Goal: Task Accomplishment & Management: Use online tool/utility

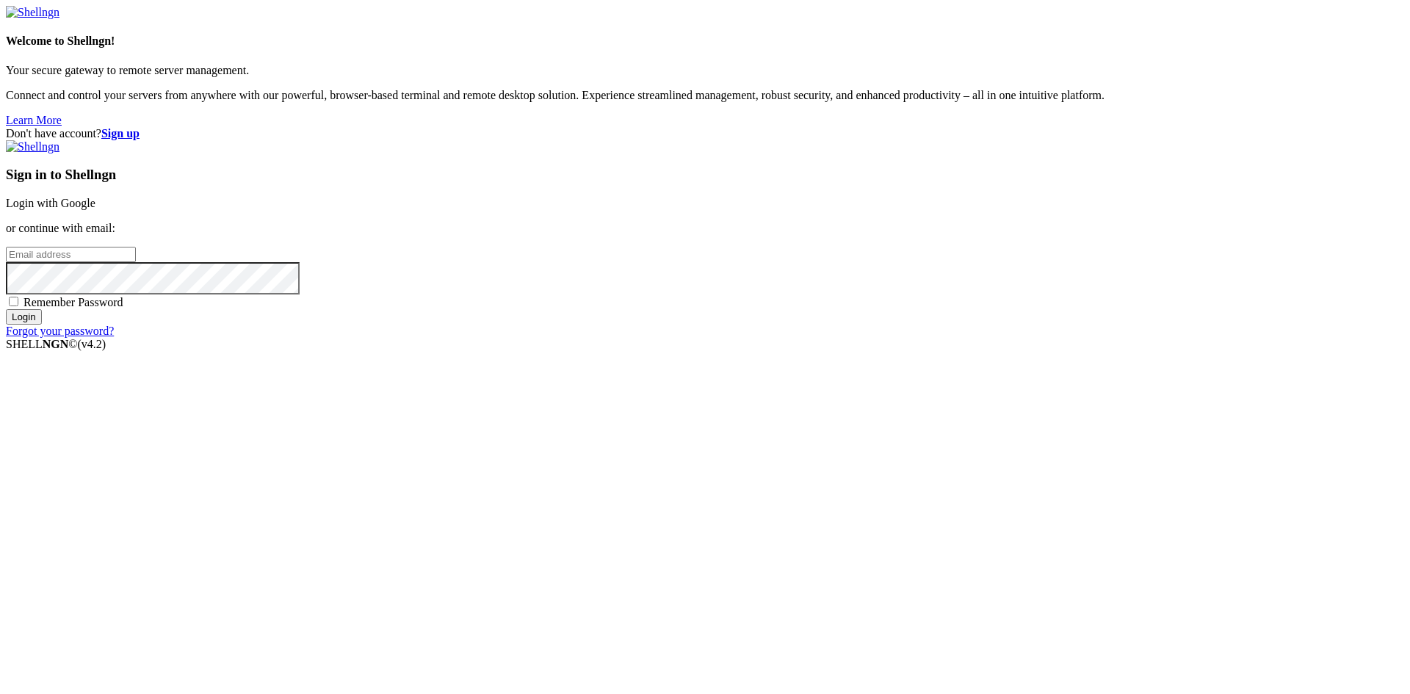
click at [95, 209] on link "Login with Google" at bounding box center [51, 203] width 90 height 12
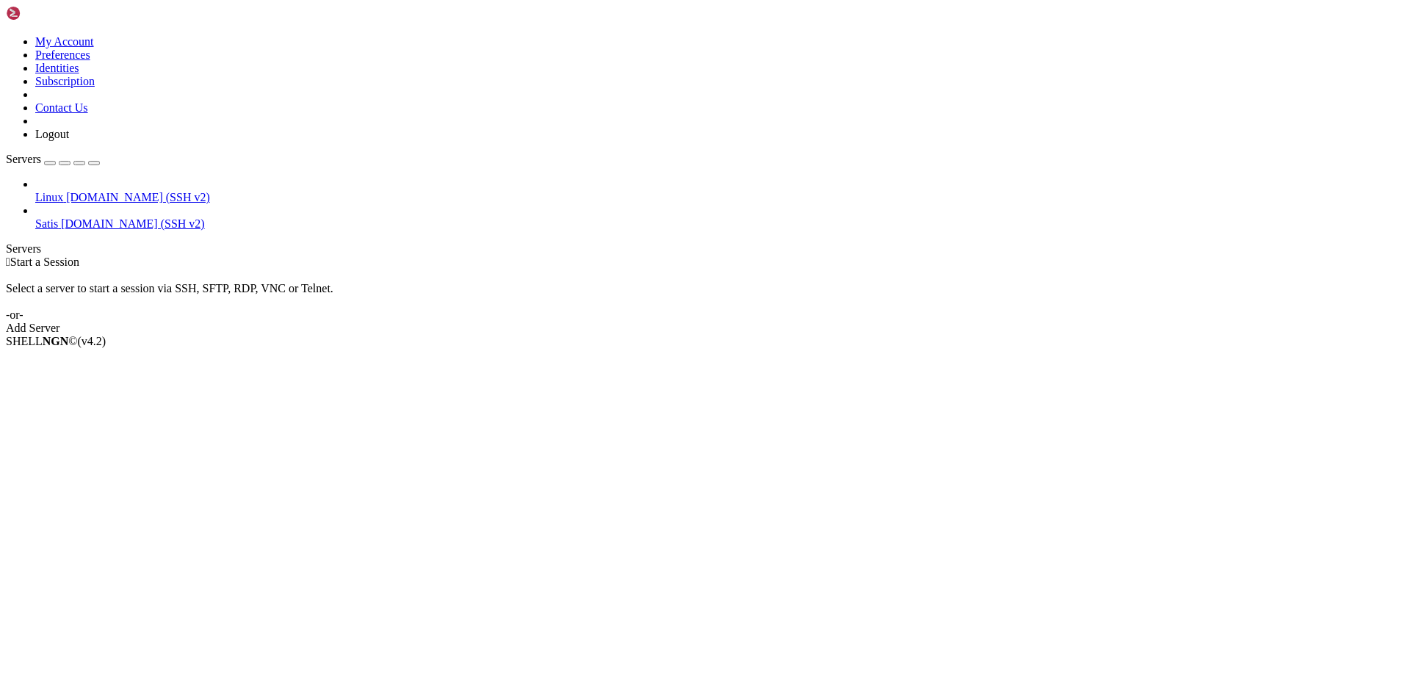
click at [140, 191] on span "[DOMAIN_NAME] (SSH v2)" at bounding box center [138, 197] width 144 height 12
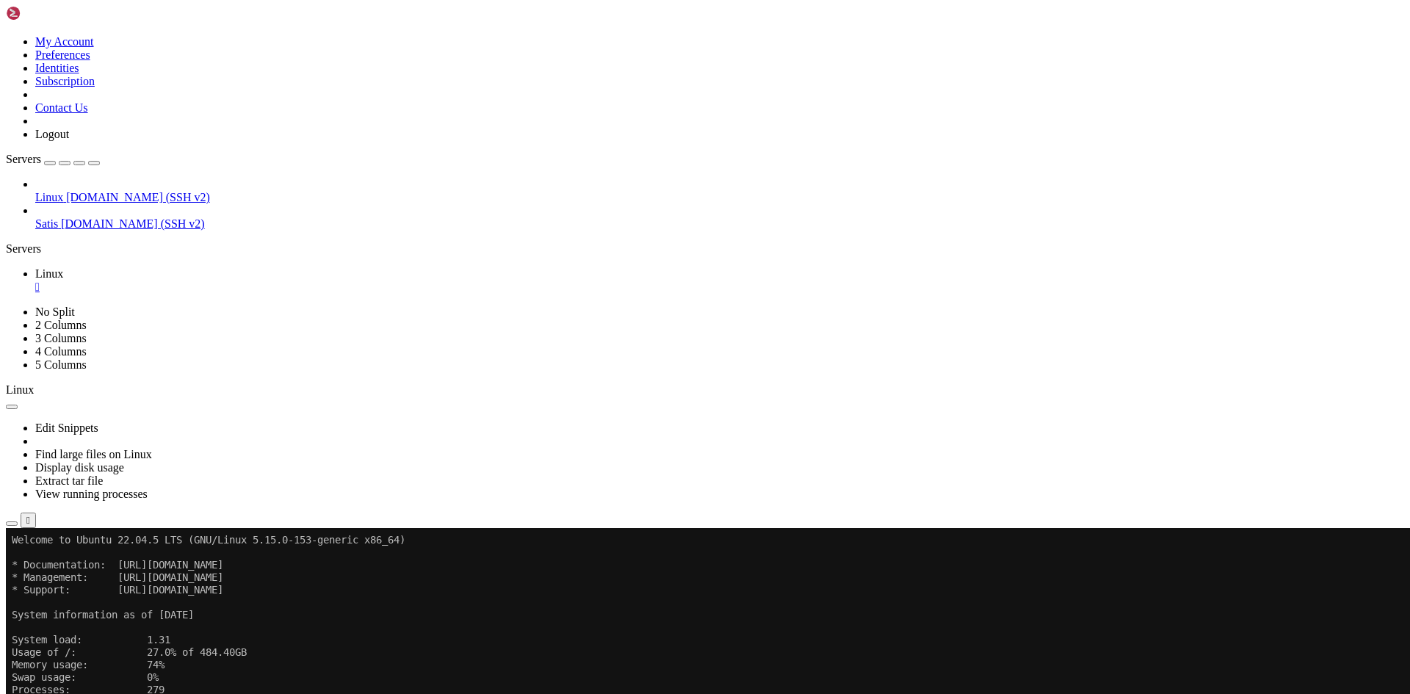
click at [90, 605] on span "Open SFTP" at bounding box center [62, 611] width 55 height 12
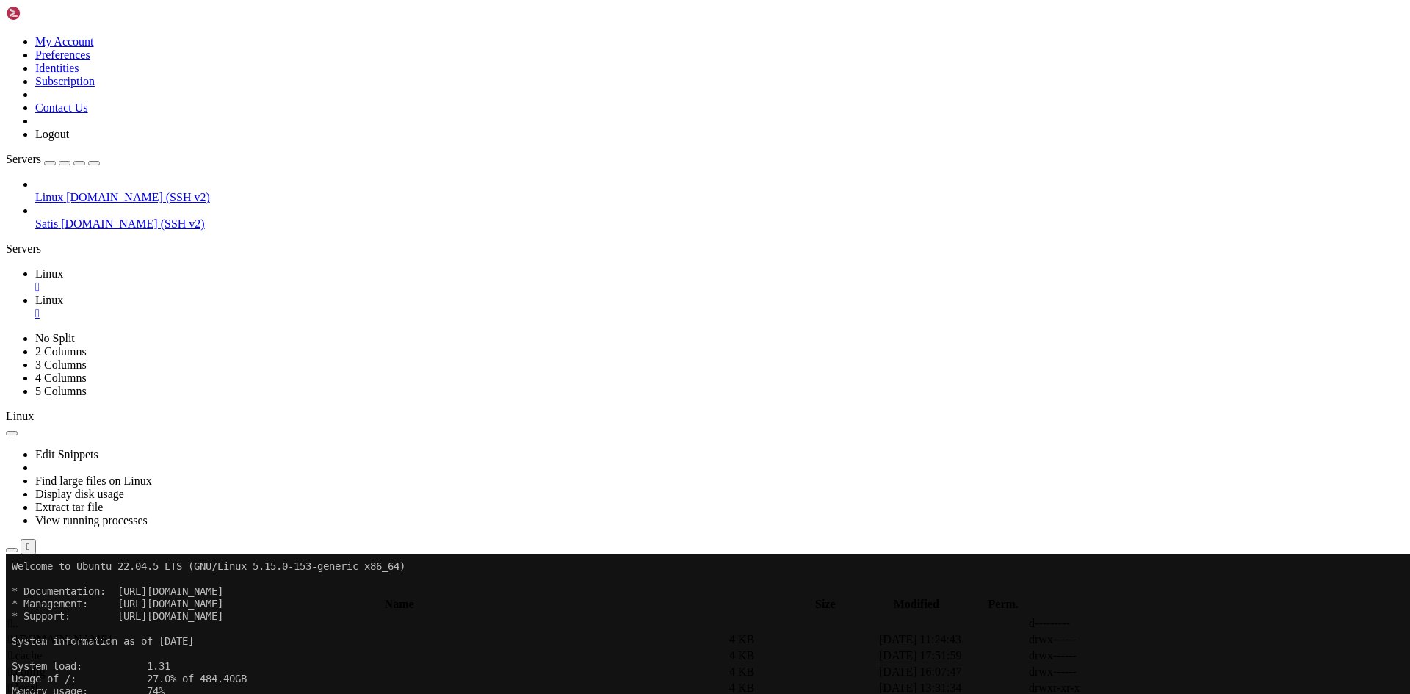
drag, startPoint x: 264, startPoint y: 54, endPoint x: 228, endPoint y: 60, distance: 35.7
click at [151, 580] on input "/root" at bounding box center [86, 587] width 130 height 15
click at [151, 580] on input "/^home" at bounding box center [86, 587] width 130 height 15
click at [245, 681] on td " ls25" at bounding box center [367, 688] width 720 height 15
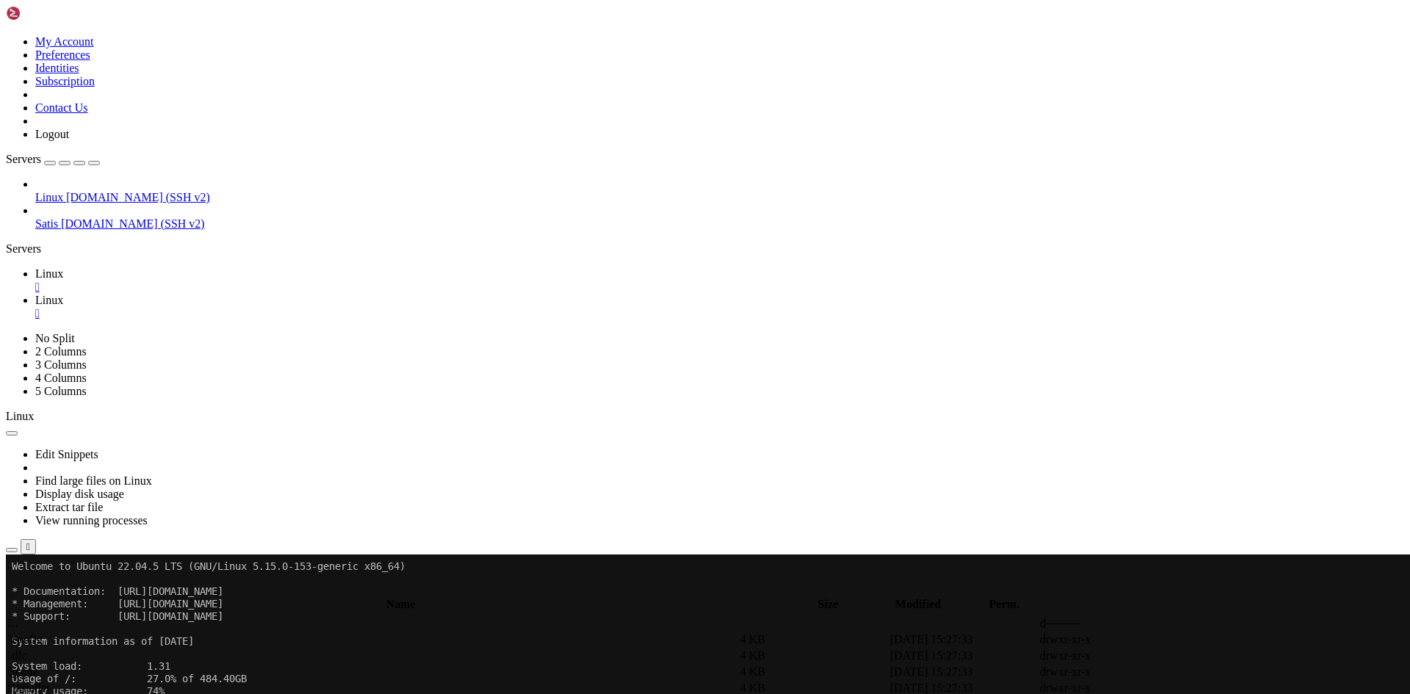
click at [38, 665] on span " game" at bounding box center [23, 671] width 30 height 12
click at [272, 616] on td " .." at bounding box center [372, 623] width 731 height 15
click at [256, 632] on td " config" at bounding box center [372, 639] width 731 height 15
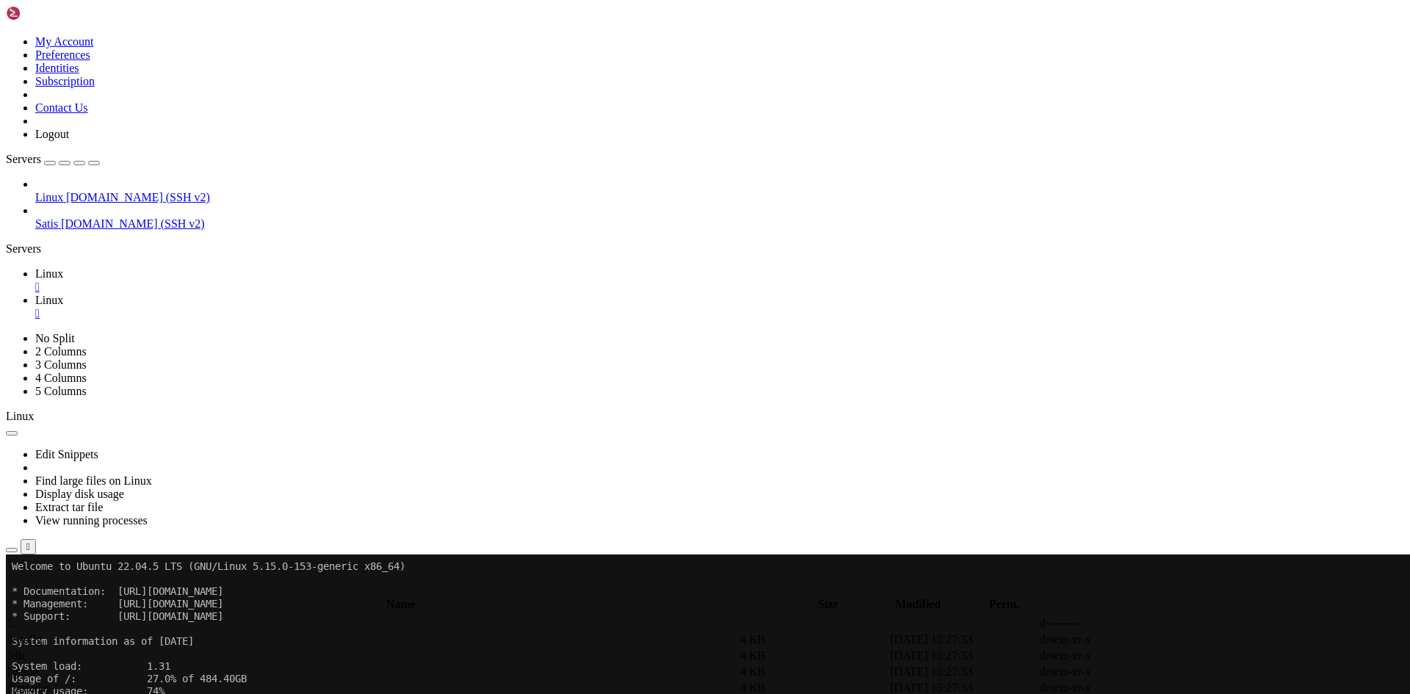
click at [43, 633] on span " config" at bounding box center [25, 639] width 35 height 12
click at [18, 617] on span " .." at bounding box center [13, 623] width 10 height 12
click at [271, 681] on td " installer" at bounding box center [372, 688] width 731 height 15
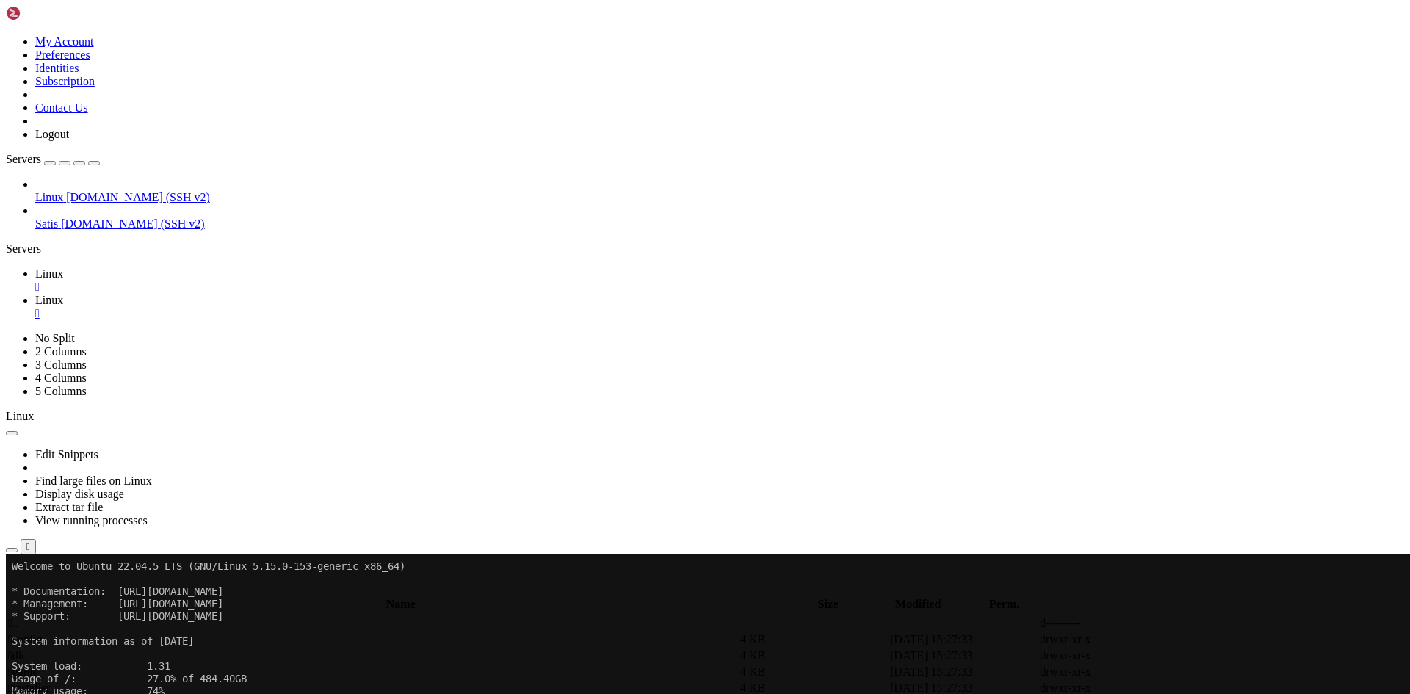
click at [271, 681] on td " installer" at bounding box center [372, 688] width 731 height 15
click at [18, 617] on span " .." at bounding box center [13, 623] width 10 height 12
click at [43, 633] on span " config" at bounding box center [25, 639] width 35 height 12
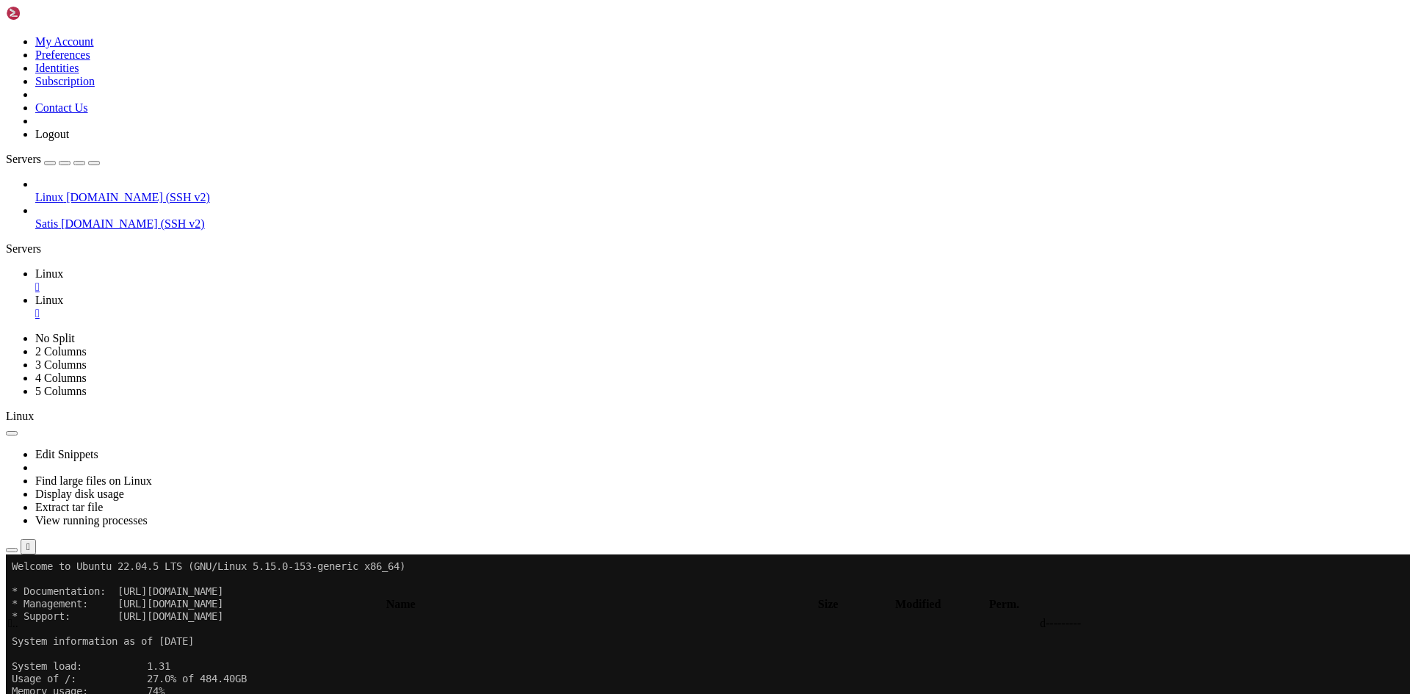
click at [18, 617] on span " .." at bounding box center [13, 623] width 10 height 12
click at [50, 681] on span " installer" at bounding box center [29, 687] width 42 height 12
click at [239, 616] on td " .." at bounding box center [372, 623] width 731 height 15
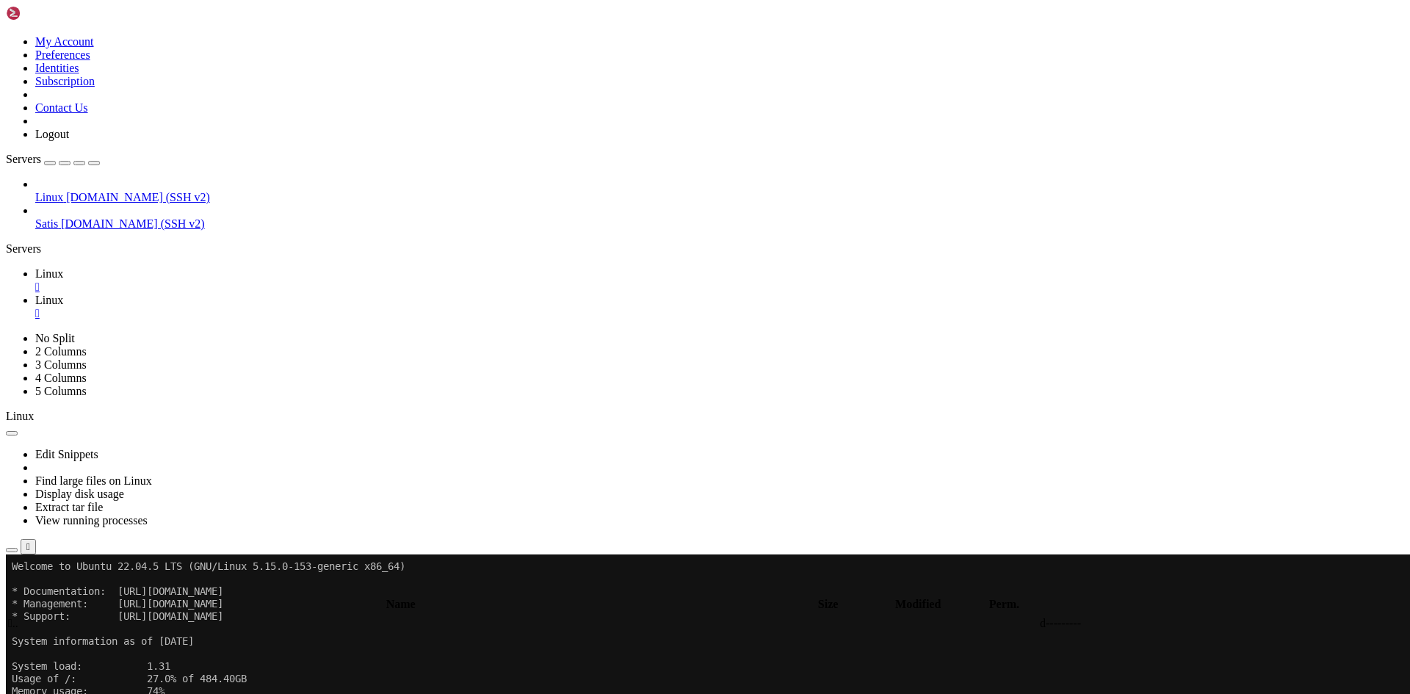
click at [239, 616] on td " .." at bounding box center [372, 623] width 731 height 15
click at [38, 665] on span " game" at bounding box center [23, 671] width 30 height 12
click at [18, 617] on span " .." at bounding box center [13, 623] width 10 height 12
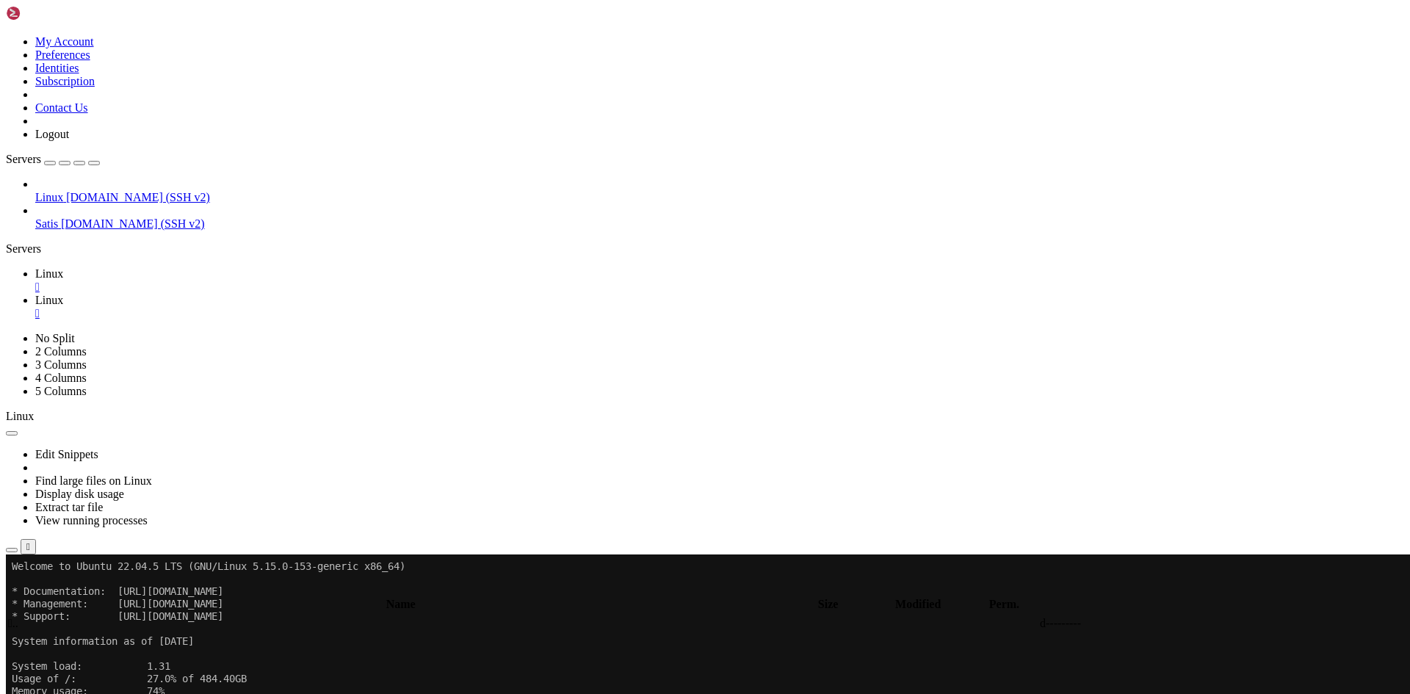
type input "/home/ls25"
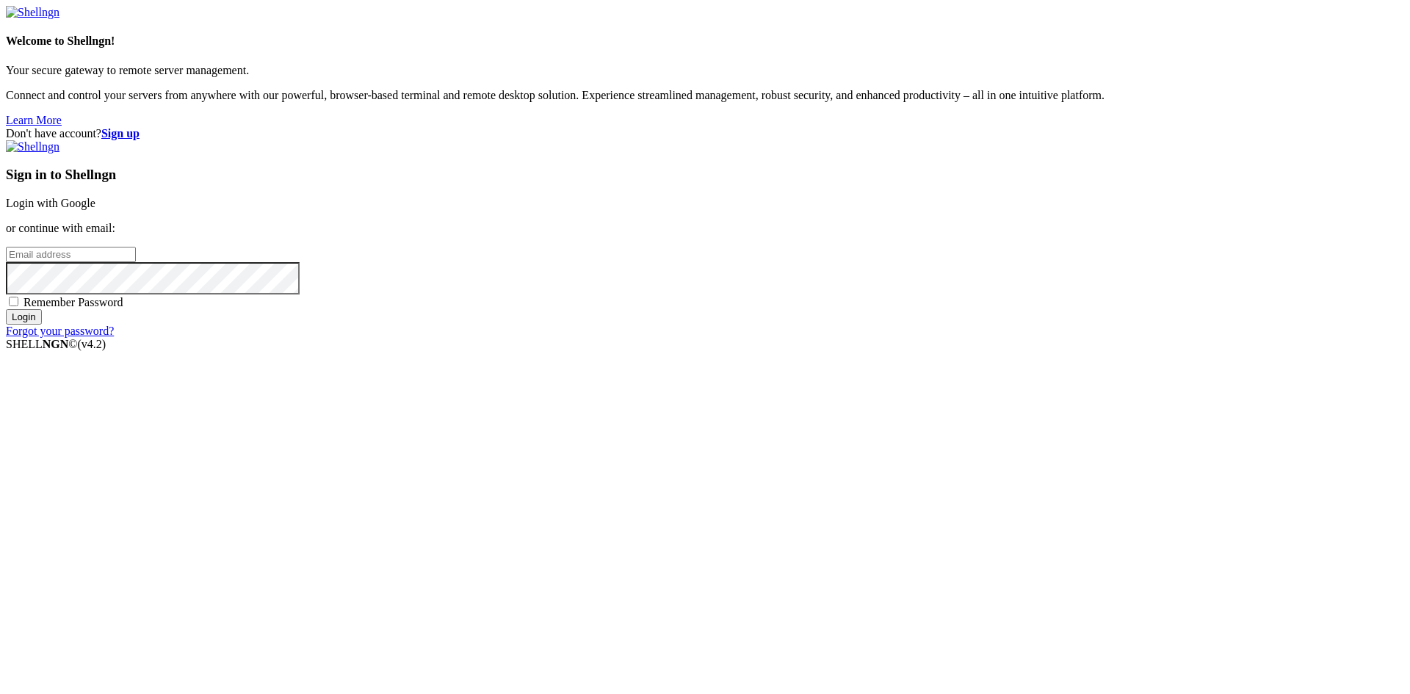
click at [944, 228] on div "Sign in to Shellngn Login with Google or continue with email: Remember Password…" at bounding box center [705, 239] width 1398 height 198
click at [95, 209] on link "Login with Google" at bounding box center [51, 203] width 90 height 12
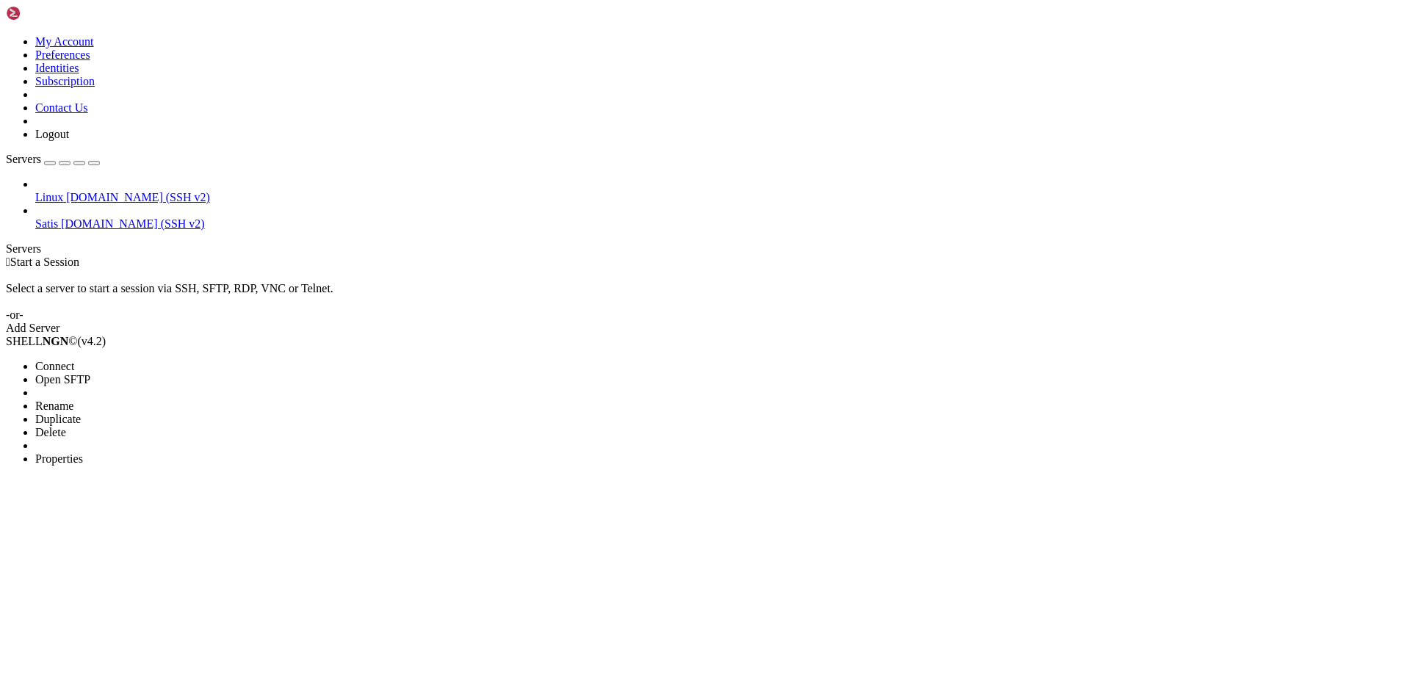
click at [390, 314] on div at bounding box center [705, 347] width 1410 height 694
click at [114, 360] on li "Connect" at bounding box center [102, 366] width 134 height 13
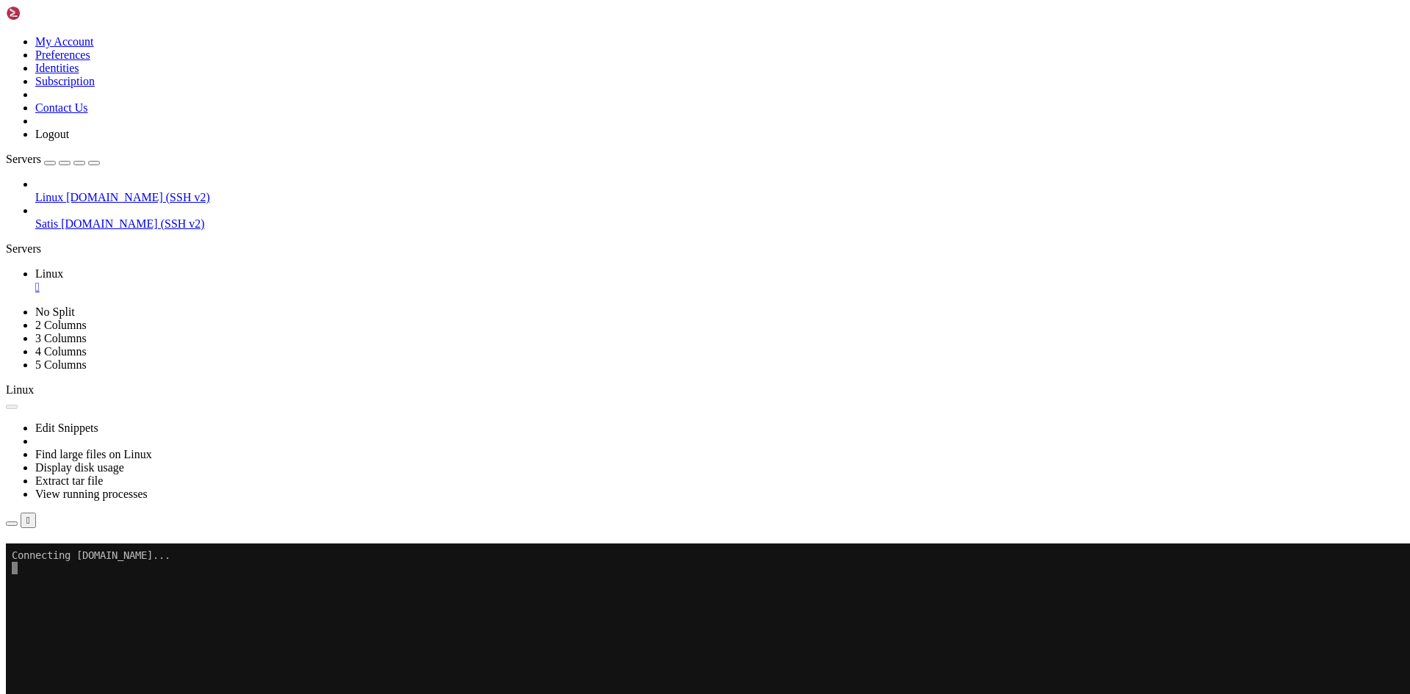
click at [65, 557] on button "Reconnect" at bounding box center [35, 564] width 59 height 15
